Goal: Task Accomplishment & Management: Manage account settings

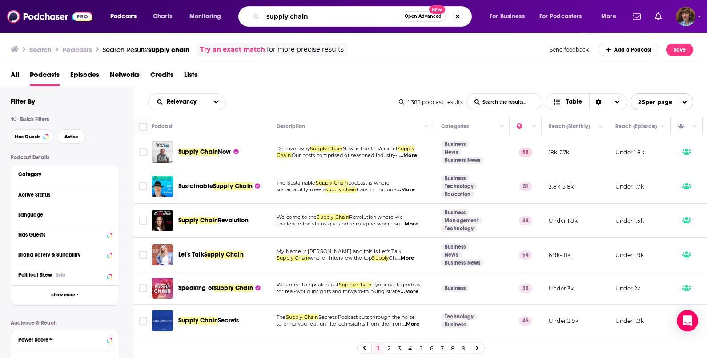
click at [319, 19] on input "supply chain" at bounding box center [332, 16] width 138 height 14
type input "sports business"
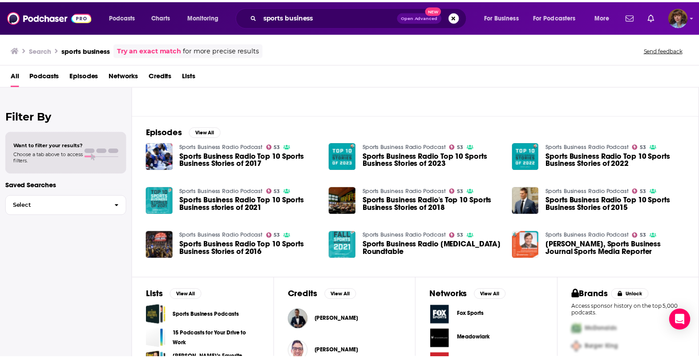
scroll to position [117, 0]
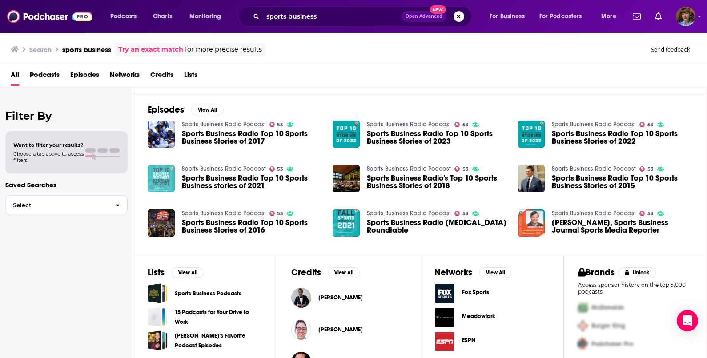
click at [162, 180] on img "Sports Business Radio Top 10 Sports Business stories of 2021" at bounding box center [161, 178] width 27 height 27
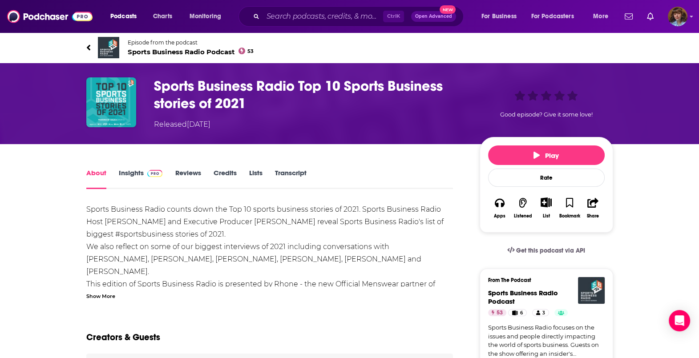
click at [172, 52] on span "Sports Business Radio Podcast 53" at bounding box center [191, 52] width 126 height 8
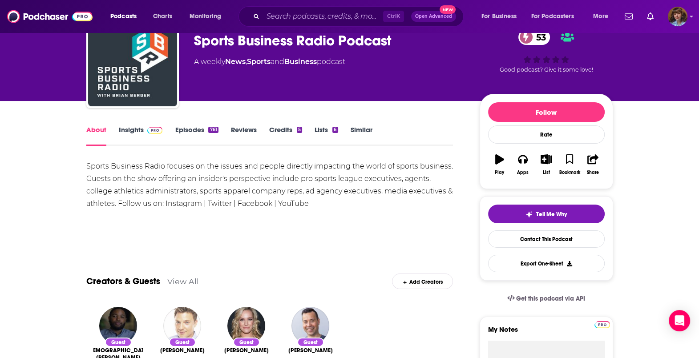
scroll to position [40, 0]
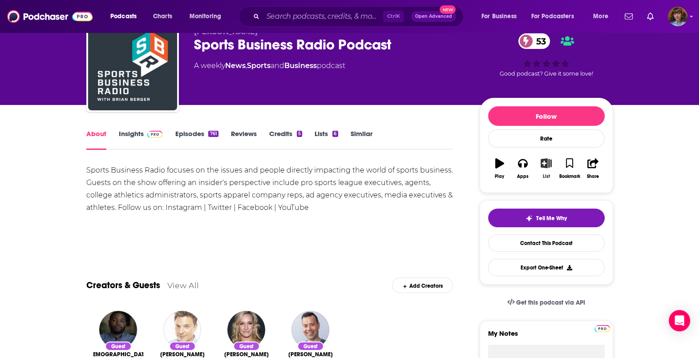
click at [547, 169] on button "List" at bounding box center [545, 169] width 23 height 32
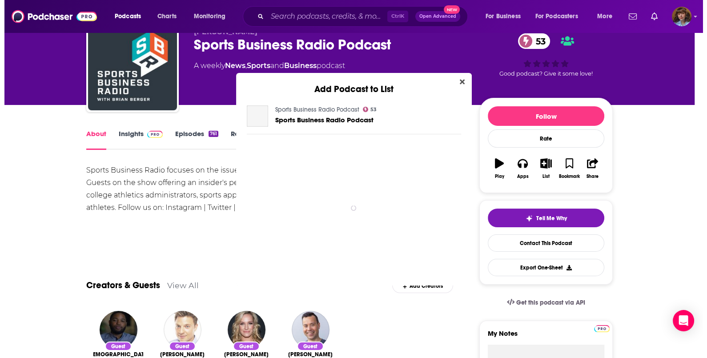
scroll to position [0, 0]
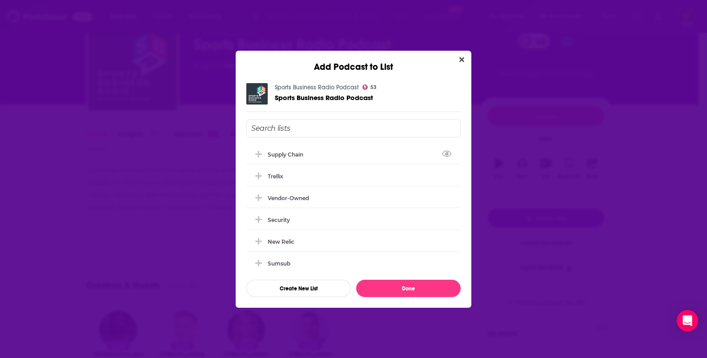
click at [297, 122] on input "Add Podcast To List" at bounding box center [353, 128] width 214 height 18
type input "p"
click at [287, 124] on input "Populous - Sports" at bounding box center [353, 128] width 214 height 18
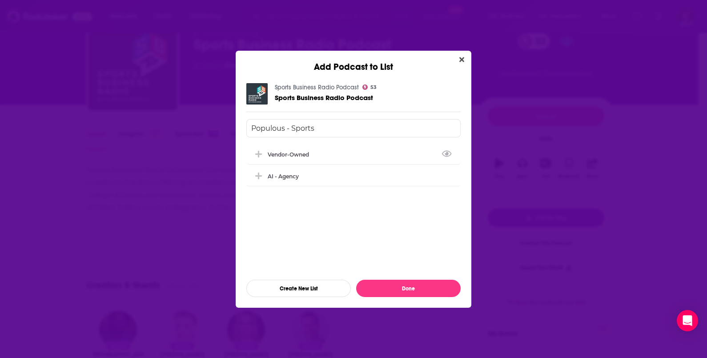
click at [287, 124] on input "Populous - Sports" at bounding box center [353, 128] width 214 height 18
type input "Sports business"
click at [311, 285] on button "Create New List" at bounding box center [298, 288] width 105 height 17
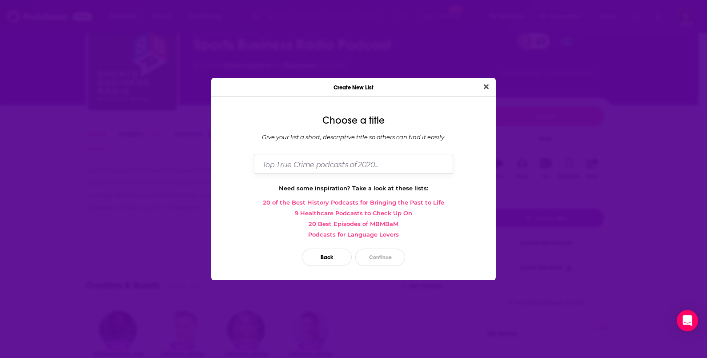
click at [347, 162] on input "Dialog" at bounding box center [353, 164] width 199 height 19
type input "Sports Business"
click at [388, 254] on button "Continue" at bounding box center [380, 257] width 50 height 17
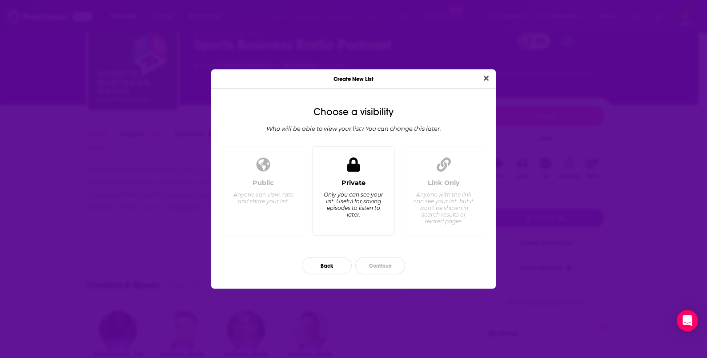
click at [378, 222] on div "Private Only you can see your list. Useful for saving episodes to listen to lat…" at bounding box center [354, 203] width 68 height 49
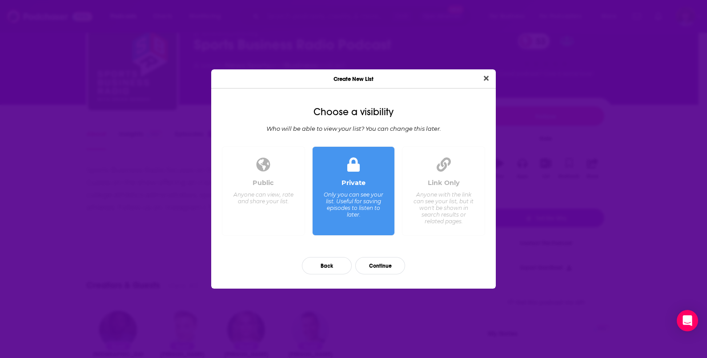
click at [457, 205] on div "Anyone with the link can see your list, but it won't be shown in search results…" at bounding box center [443, 207] width 61 height 33
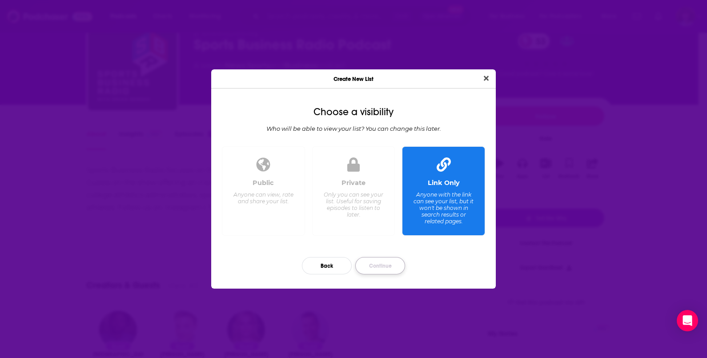
click at [379, 267] on button "Continue" at bounding box center [380, 265] width 50 height 17
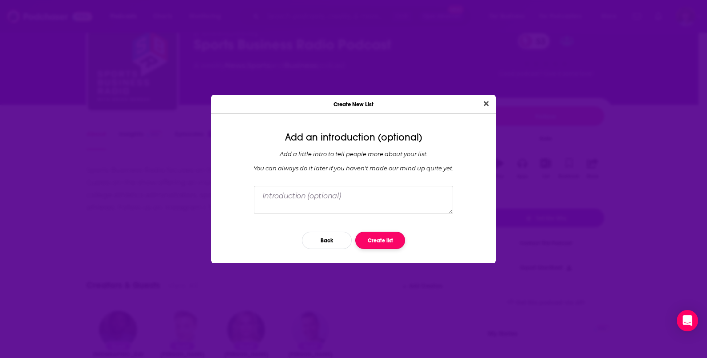
click at [379, 245] on button "Create list" at bounding box center [380, 240] width 50 height 17
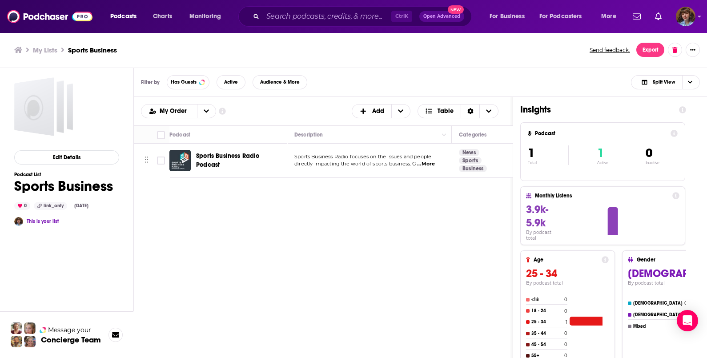
click at [543, 135] on div "Add Podcast to List Sports Business Radio Podcast 53 Sports Business Radio Podc…" at bounding box center [353, 179] width 707 height 358
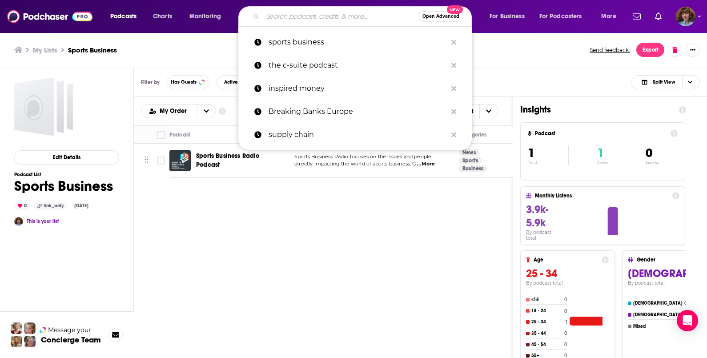
click at [305, 11] on input "Search podcasts, credits, & more..." at bounding box center [341, 16] width 156 height 14
click at [311, 43] on p "sports business" at bounding box center [358, 42] width 178 height 23
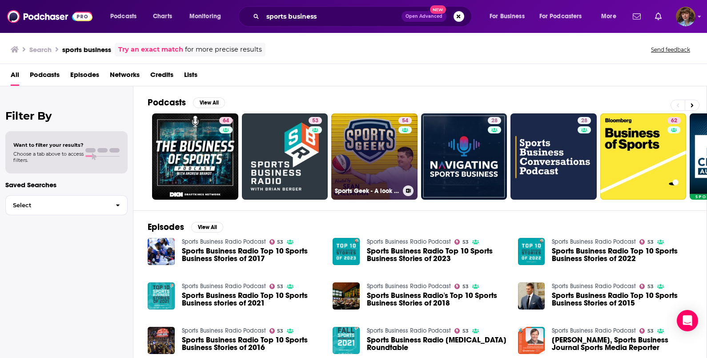
click at [410, 189] on icon at bounding box center [408, 191] width 5 height 4
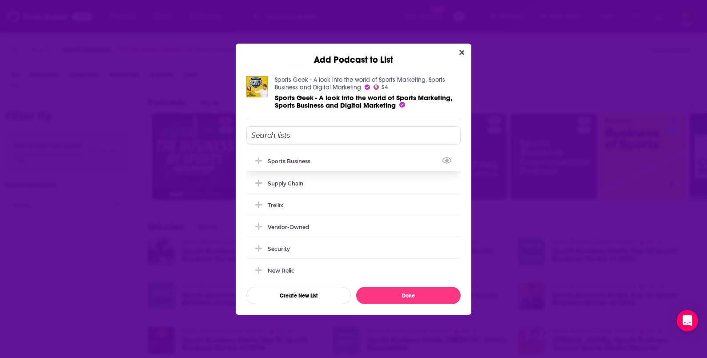
click at [358, 160] on div "Sports Business" at bounding box center [353, 161] width 214 height 20
click at [376, 162] on div "Sports Business" at bounding box center [353, 161] width 214 height 20
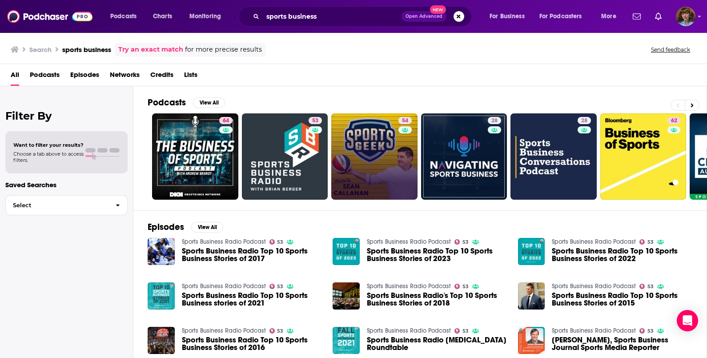
click at [615, 192] on div "Add Podcast to List Sports Geek - A look into the world of Sports Marketing, Sp…" at bounding box center [353, 179] width 707 height 358
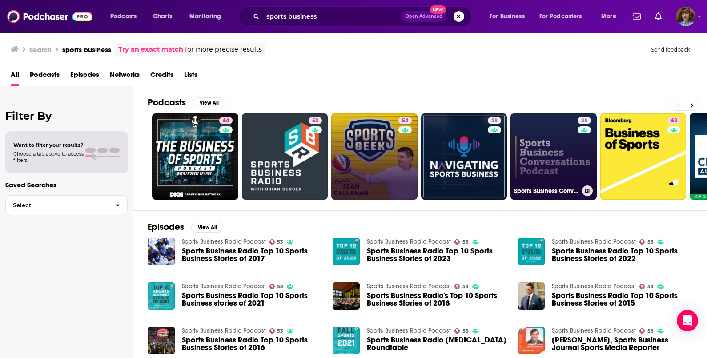
click at [589, 190] on icon at bounding box center [587, 191] width 5 height 4
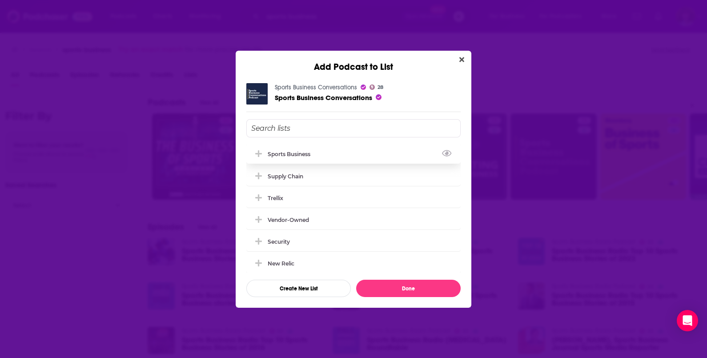
click at [338, 147] on div "Sports Business" at bounding box center [353, 154] width 214 height 20
click at [413, 289] on button "Done" at bounding box center [408, 288] width 105 height 17
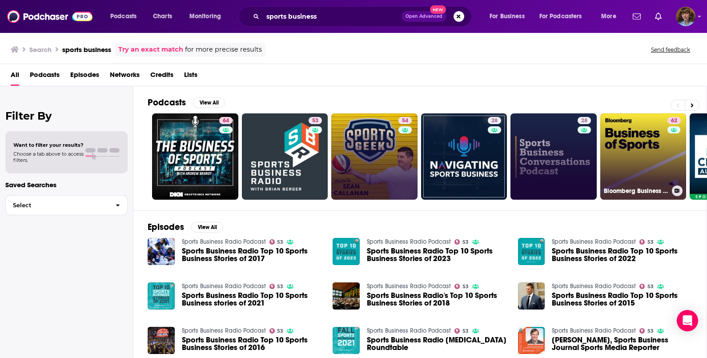
click at [677, 190] on icon at bounding box center [677, 191] width 5 height 4
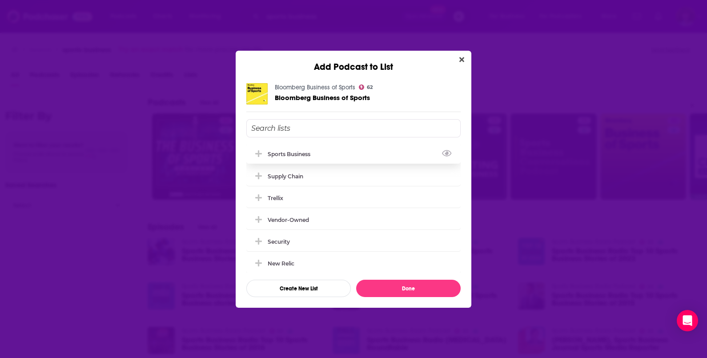
click at [398, 153] on div "Sports Business" at bounding box center [353, 154] width 214 height 20
click at [396, 287] on button "Done" at bounding box center [408, 288] width 105 height 17
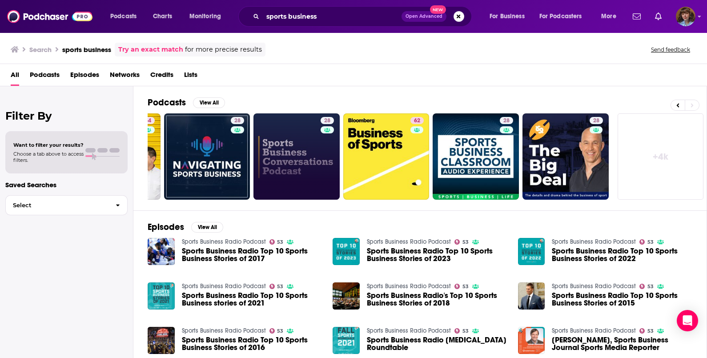
click at [62, 71] on div "All Podcasts Episodes Networks Credits Lists" at bounding box center [356, 77] width 690 height 18
click at [49, 75] on span "Podcasts" at bounding box center [45, 77] width 30 height 18
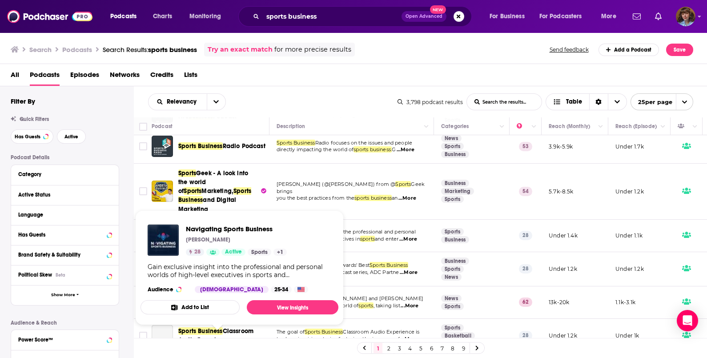
scroll to position [42, 0]
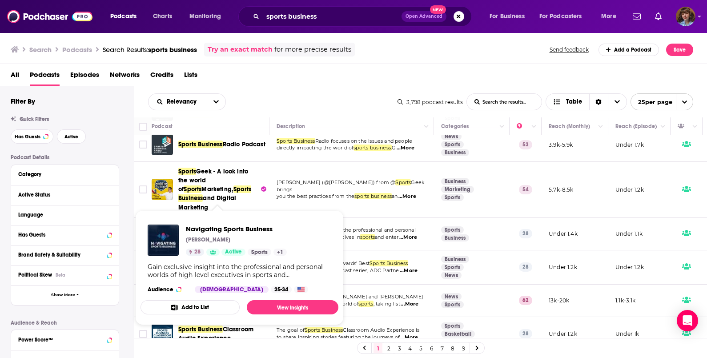
click at [208, 308] on button "Add to List" at bounding box center [190, 307] width 99 height 14
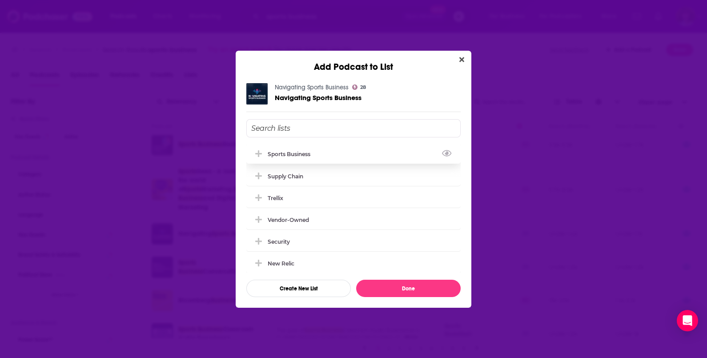
click at [299, 153] on div "Sports Business" at bounding box center [292, 154] width 48 height 7
click at [432, 288] on button "Done" at bounding box center [408, 288] width 105 height 17
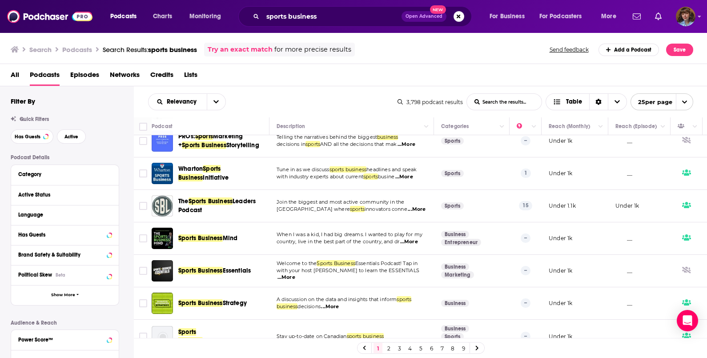
scroll to position [377, 0]
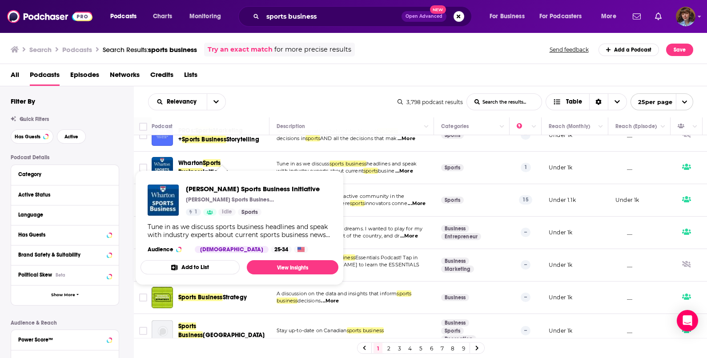
click at [224, 269] on button "Add to List" at bounding box center [190, 267] width 99 height 14
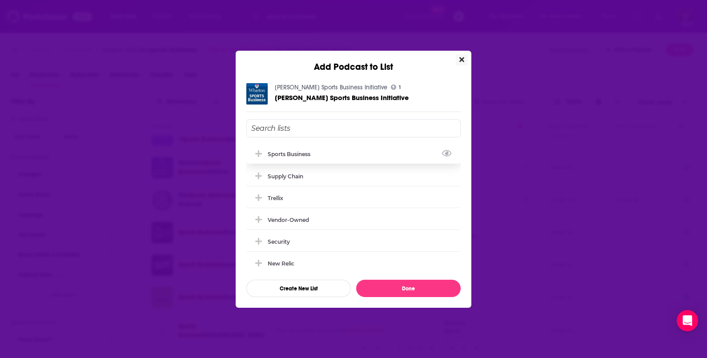
click at [298, 157] on div "Sports Business" at bounding box center [292, 154] width 48 height 7
click at [405, 283] on button "Done" at bounding box center [408, 288] width 105 height 17
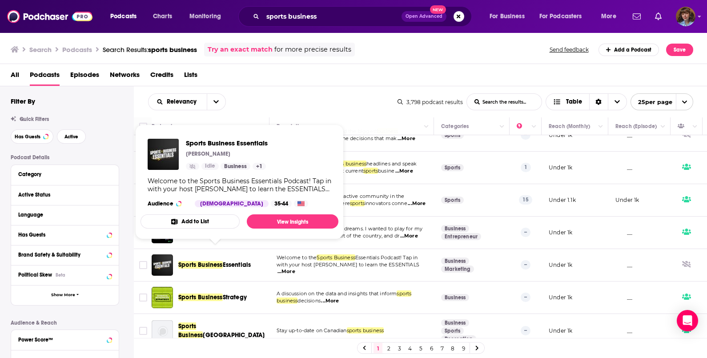
click at [211, 218] on button "Add to List" at bounding box center [190, 221] width 99 height 14
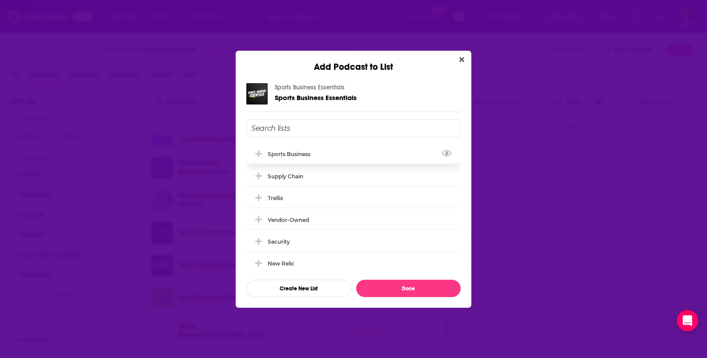
click at [294, 152] on div "Sports Business" at bounding box center [292, 154] width 48 height 7
click at [425, 289] on button "Done" at bounding box center [408, 288] width 105 height 17
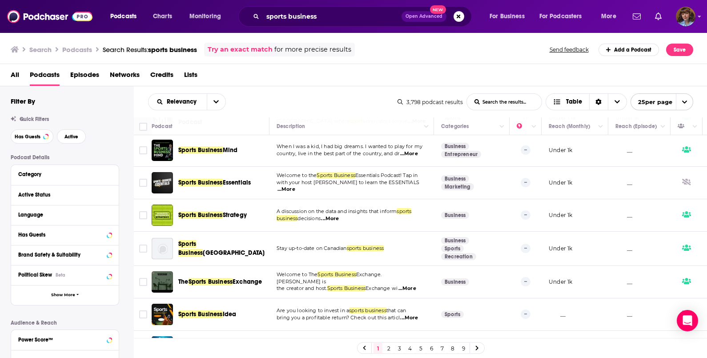
scroll to position [500, 0]
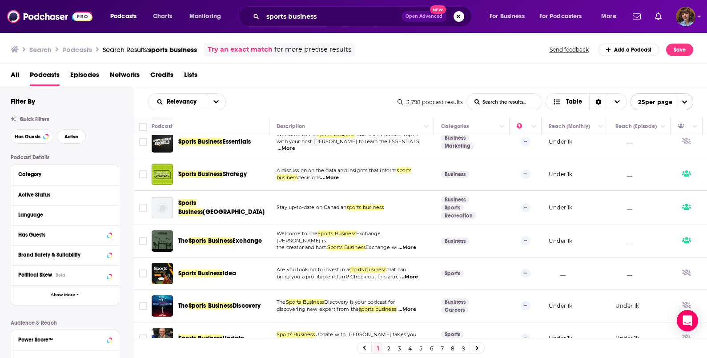
click at [356, 191] on td "Stay up-to-date on Canadian sports business" at bounding box center [352, 208] width 165 height 34
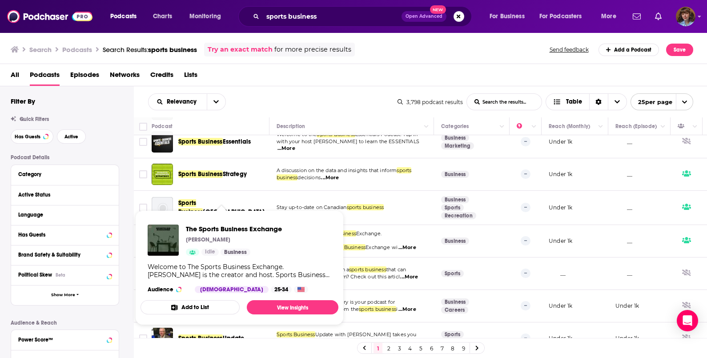
click at [204, 308] on button "Add to List" at bounding box center [190, 307] width 99 height 14
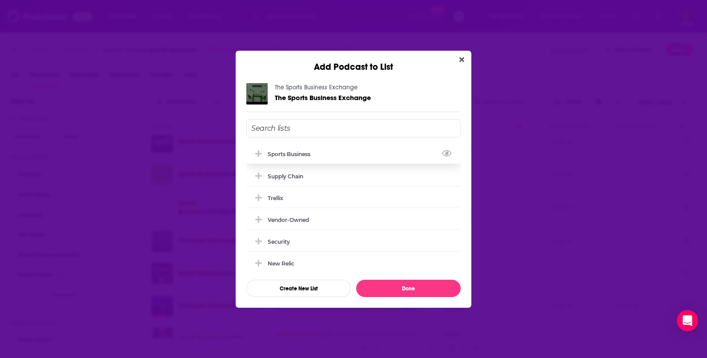
click at [312, 150] on div "Sports Business" at bounding box center [353, 154] width 214 height 20
click at [391, 284] on button "Done" at bounding box center [408, 288] width 105 height 17
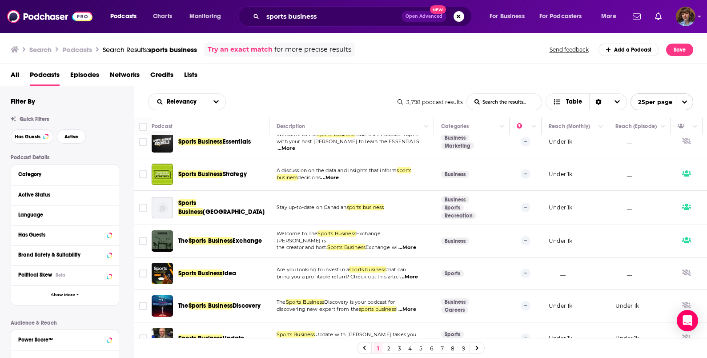
scroll to position [533, 0]
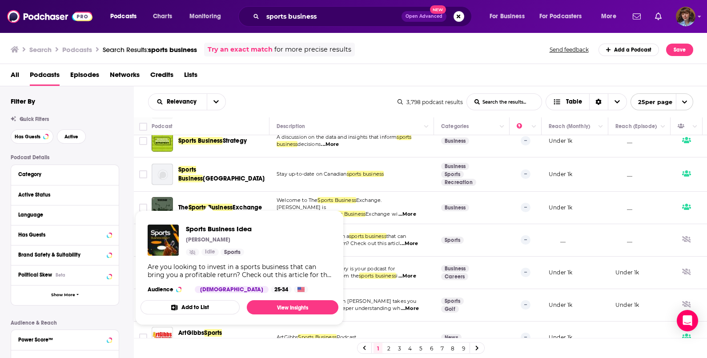
click at [196, 310] on button "Add to List" at bounding box center [190, 307] width 99 height 14
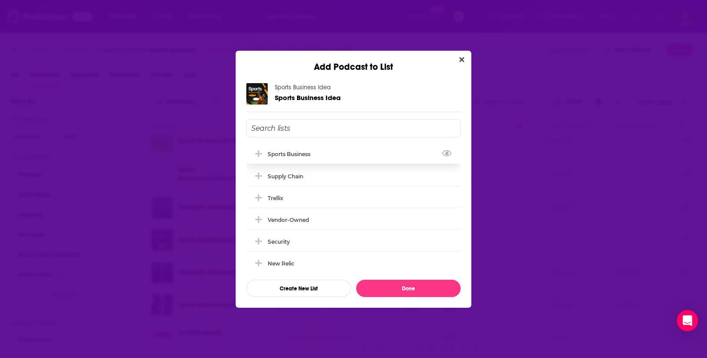
click at [342, 158] on div "Sports Business" at bounding box center [353, 154] width 214 height 20
click at [400, 287] on button "Done" at bounding box center [408, 288] width 105 height 17
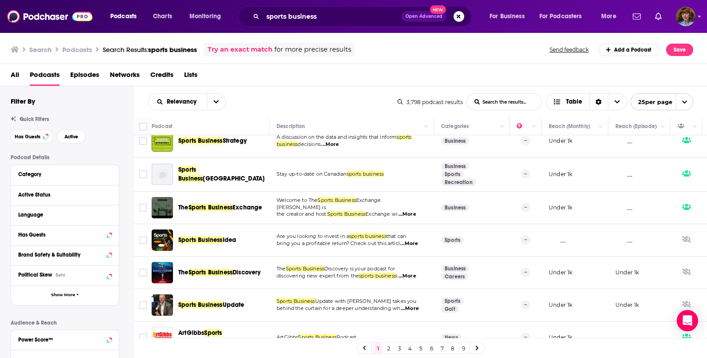
scroll to position [640, 0]
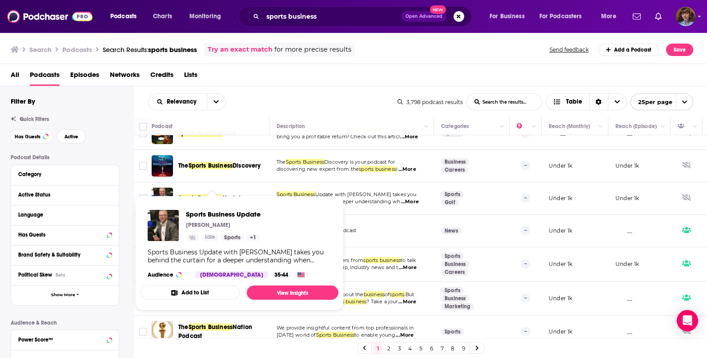
click at [211, 291] on button "Add to List" at bounding box center [190, 293] width 99 height 14
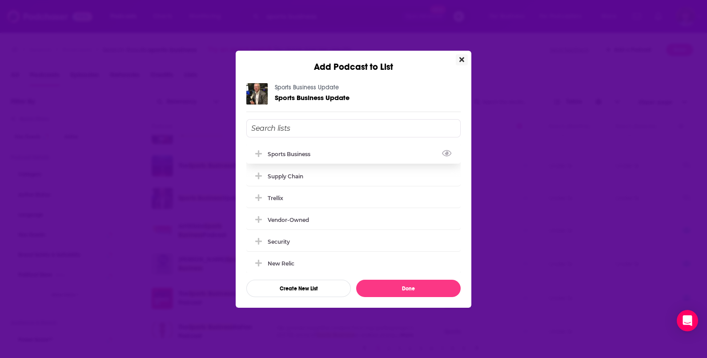
click at [299, 153] on div "Sports Business" at bounding box center [292, 154] width 48 height 7
click at [418, 291] on button "Done" at bounding box center [408, 288] width 105 height 17
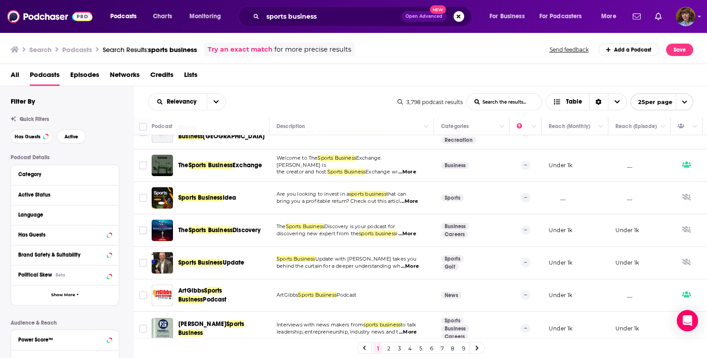
scroll to position [577, 0]
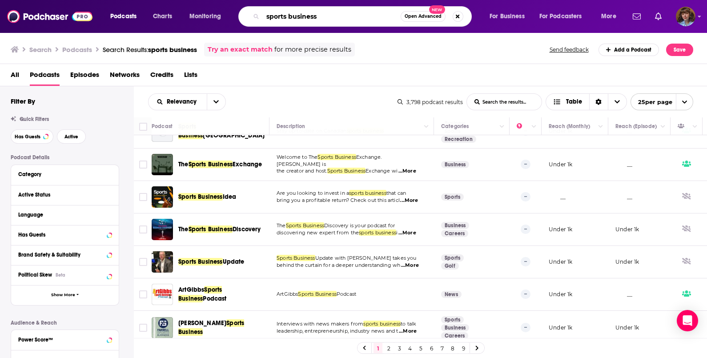
click at [301, 20] on input "sports business" at bounding box center [332, 16] width 138 height 14
type input "sports stadium"
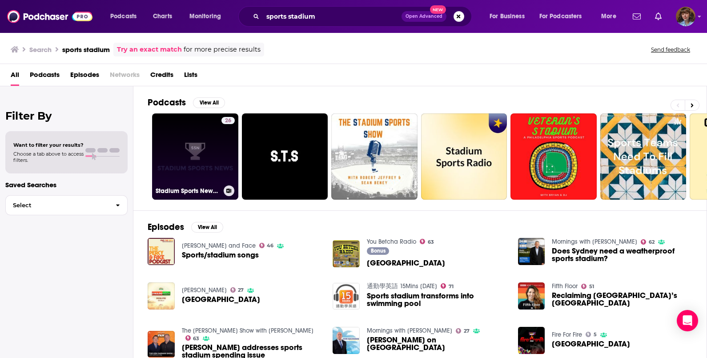
click at [232, 192] on button at bounding box center [229, 191] width 11 height 11
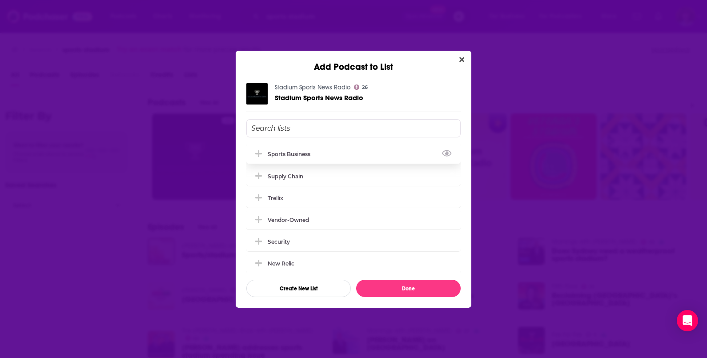
click at [310, 153] on div "Sports Business" at bounding box center [292, 154] width 48 height 7
click at [396, 285] on button "Done" at bounding box center [408, 288] width 105 height 17
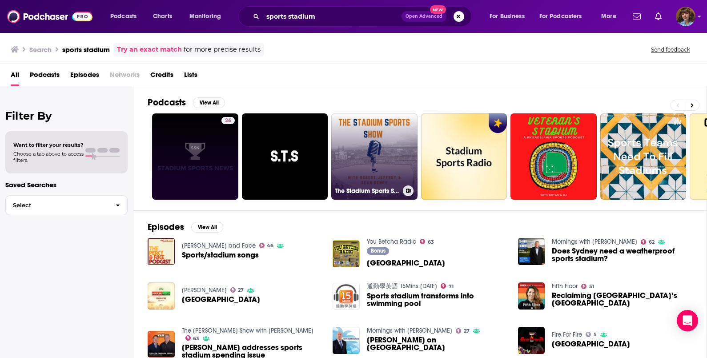
click at [406, 189] on icon at bounding box center [408, 191] width 5 height 4
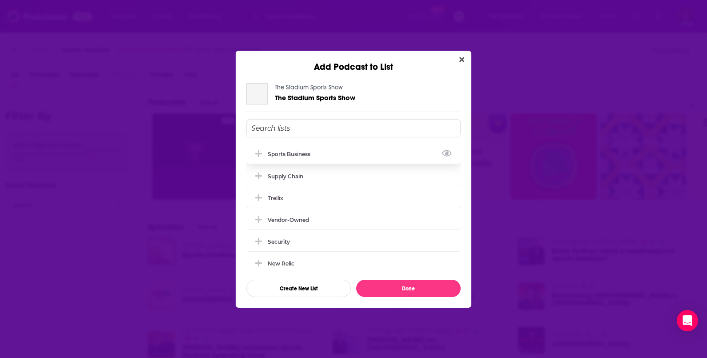
click at [344, 150] on div "Sports Business" at bounding box center [353, 154] width 214 height 20
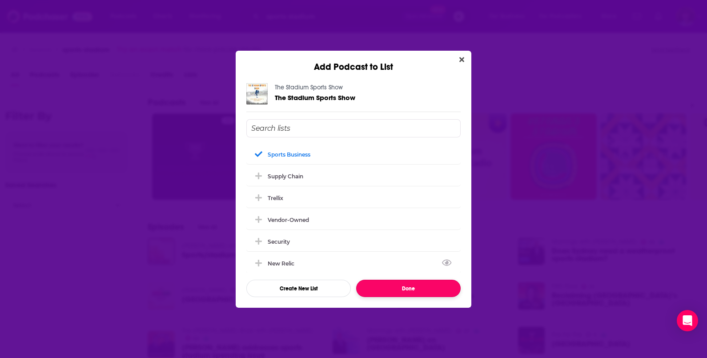
click at [400, 293] on button "Done" at bounding box center [408, 288] width 105 height 17
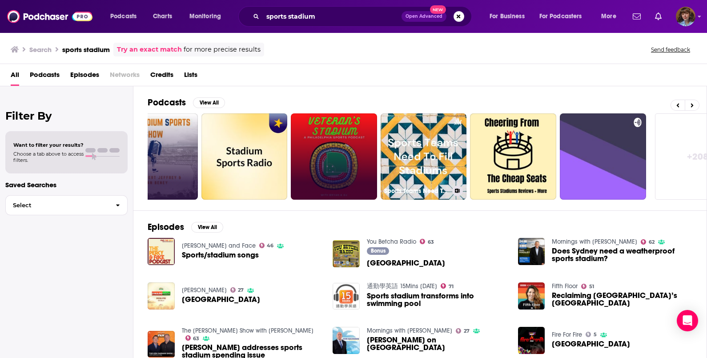
scroll to position [0, 224]
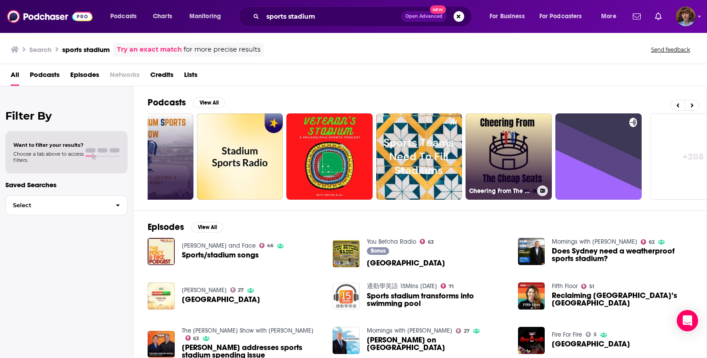
click at [543, 189] on icon at bounding box center [543, 191] width 5 height 4
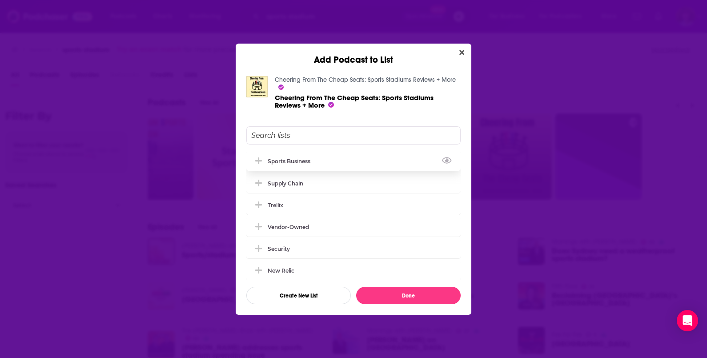
click at [282, 164] on div "Sports Business" at bounding box center [292, 161] width 48 height 7
click at [412, 300] on button "Done" at bounding box center [408, 295] width 105 height 17
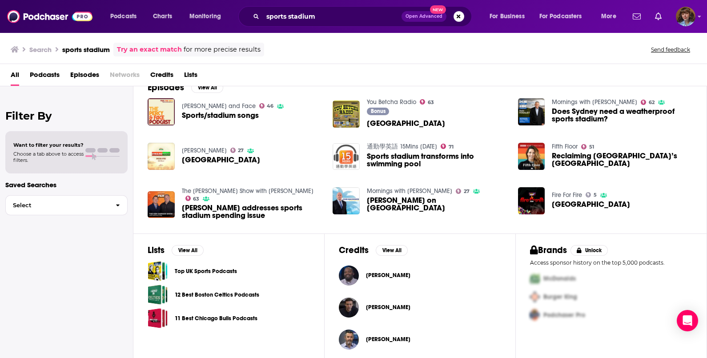
scroll to position [0, 0]
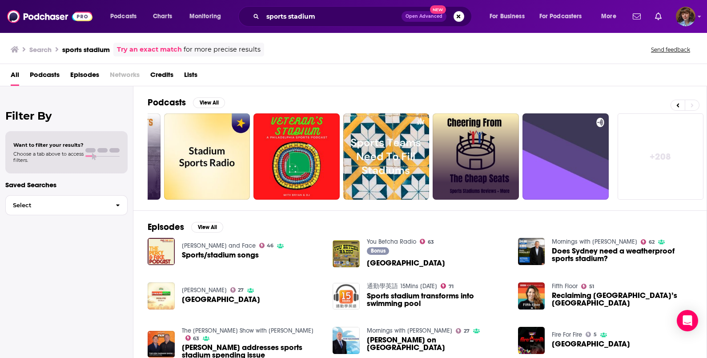
click at [41, 81] on span "Podcasts" at bounding box center [45, 77] width 30 height 18
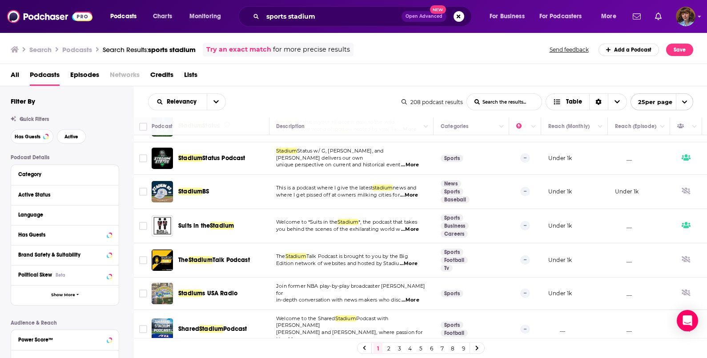
scroll to position [409, 0]
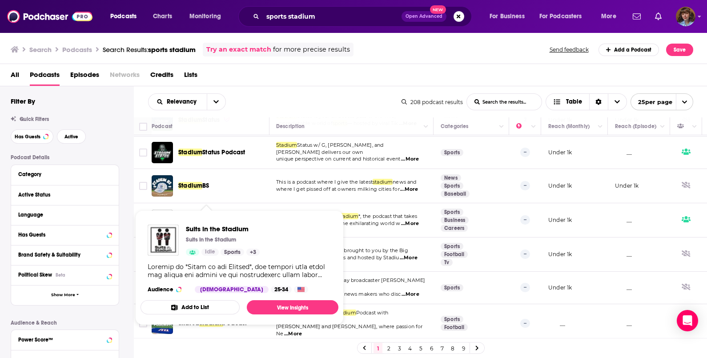
click at [214, 311] on button "Add to List" at bounding box center [190, 307] width 99 height 14
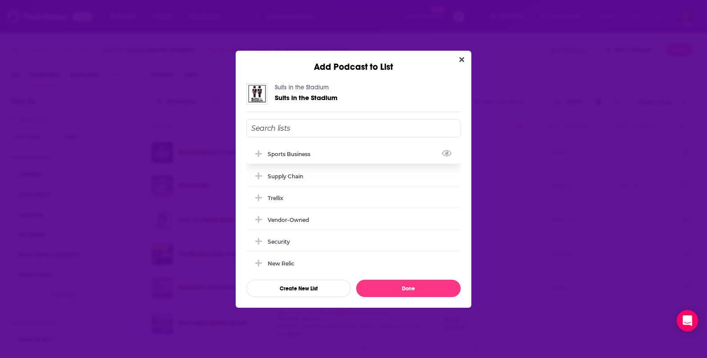
click at [380, 155] on div "Sports Business" at bounding box center [353, 154] width 214 height 20
click at [412, 288] on button "Done" at bounding box center [408, 288] width 105 height 17
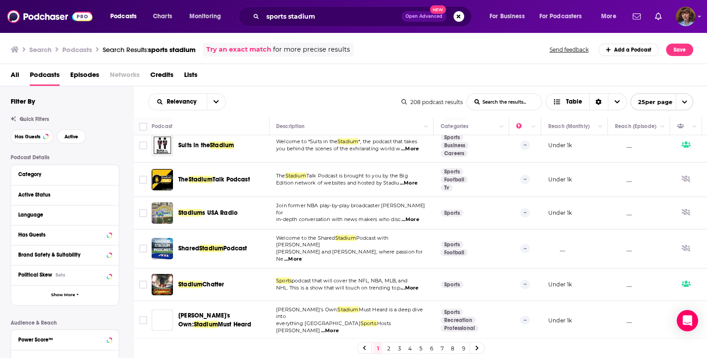
scroll to position [487, 0]
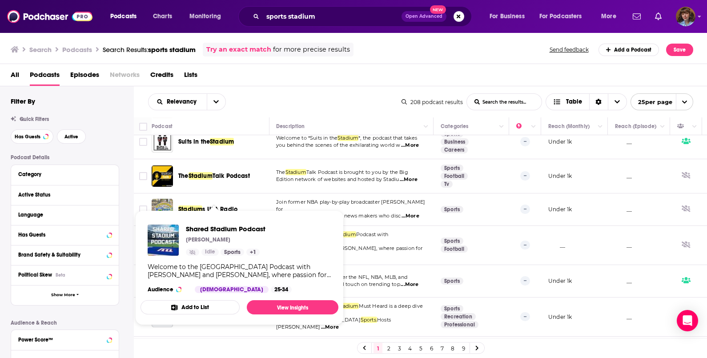
click at [198, 311] on button "Add to List" at bounding box center [190, 307] width 99 height 14
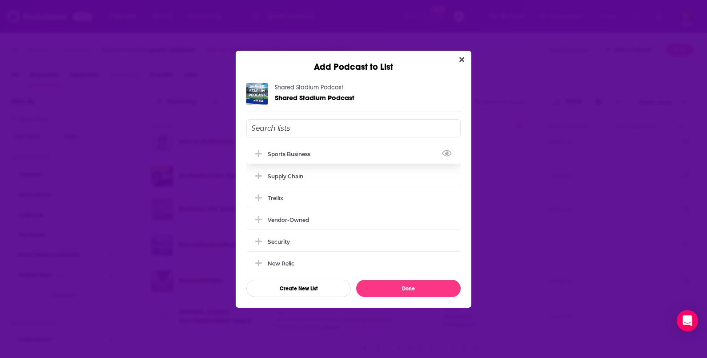
click at [286, 150] on div "Sports Business" at bounding box center [353, 154] width 214 height 20
click at [402, 283] on button "Done" at bounding box center [408, 288] width 105 height 17
